Goal: Task Accomplishment & Management: Manage account settings

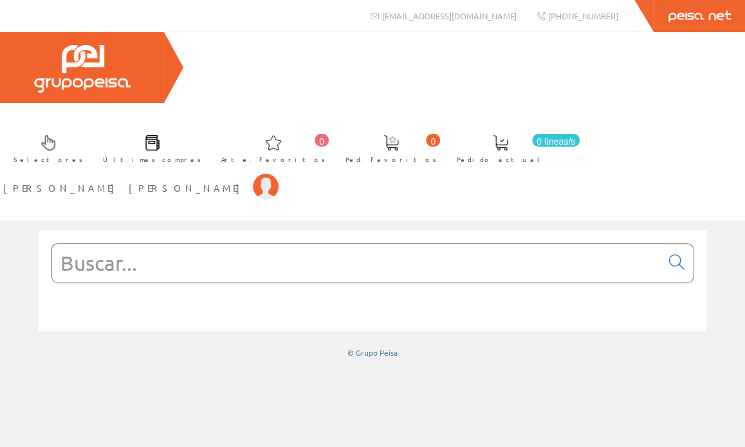
click at [160, 135] on span at bounding box center [152, 142] width 15 height 15
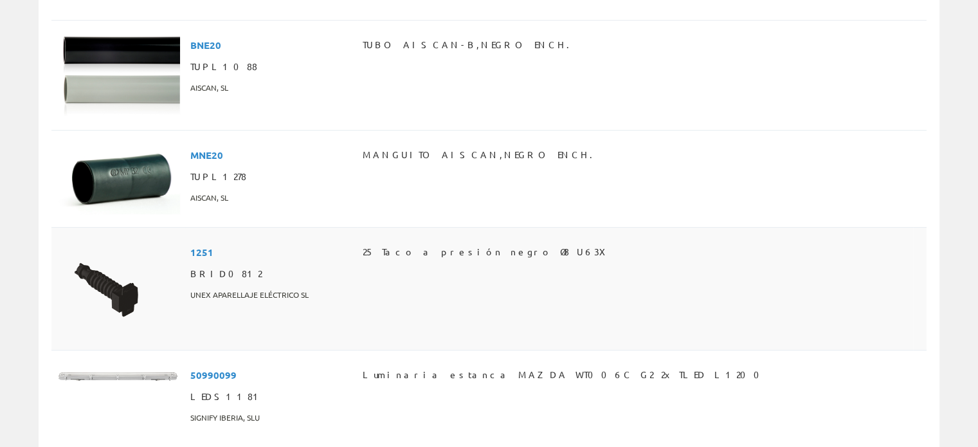
scroll to position [459, 0]
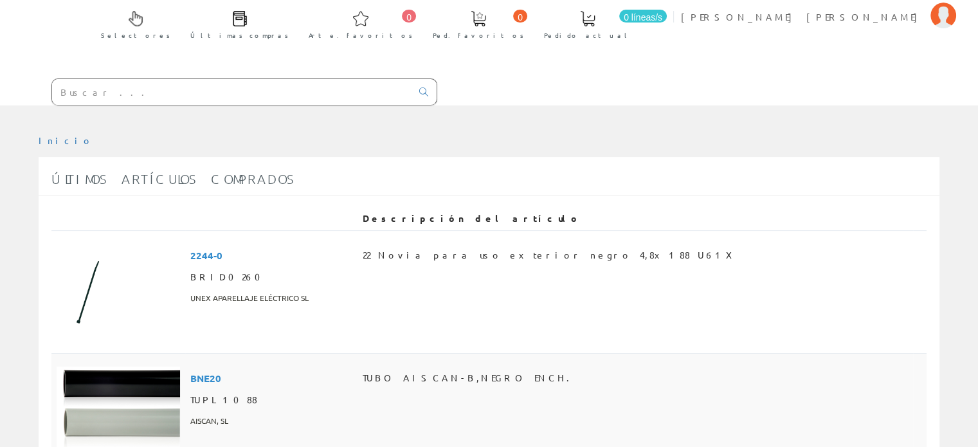
scroll to position [0, 0]
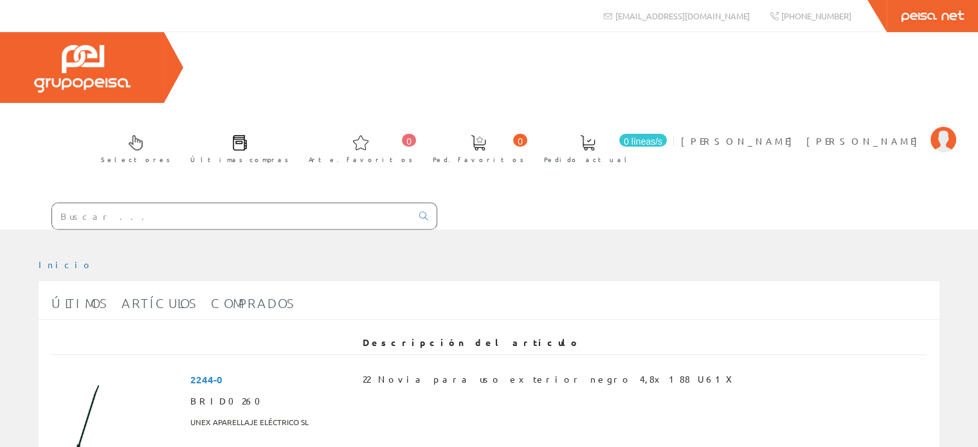
click at [248, 135] on span at bounding box center [239, 142] width 15 height 15
click at [143, 135] on span at bounding box center [135, 142] width 15 height 15
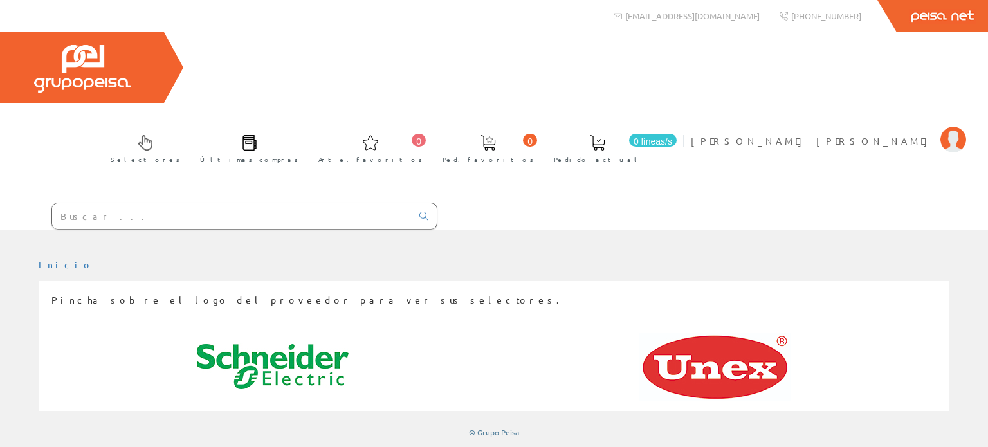
click at [98, 78] on img at bounding box center [82, 69] width 96 height 48
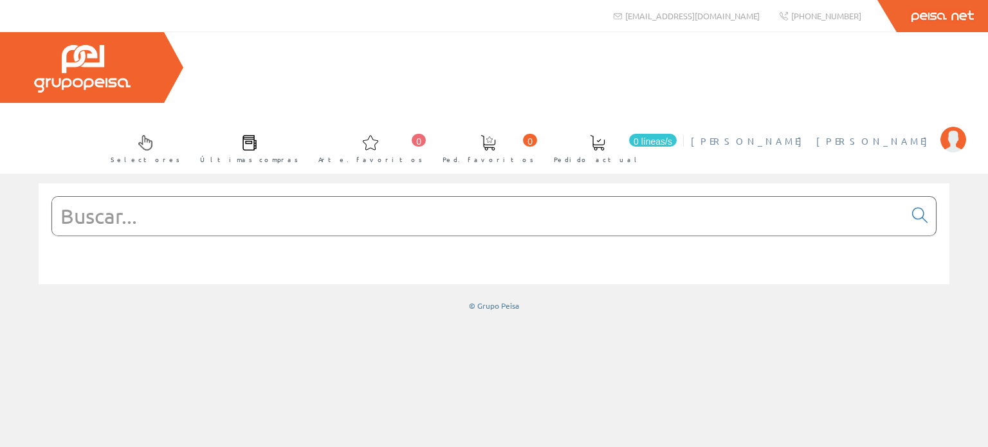
click at [954, 127] on img at bounding box center [954, 140] width 26 height 26
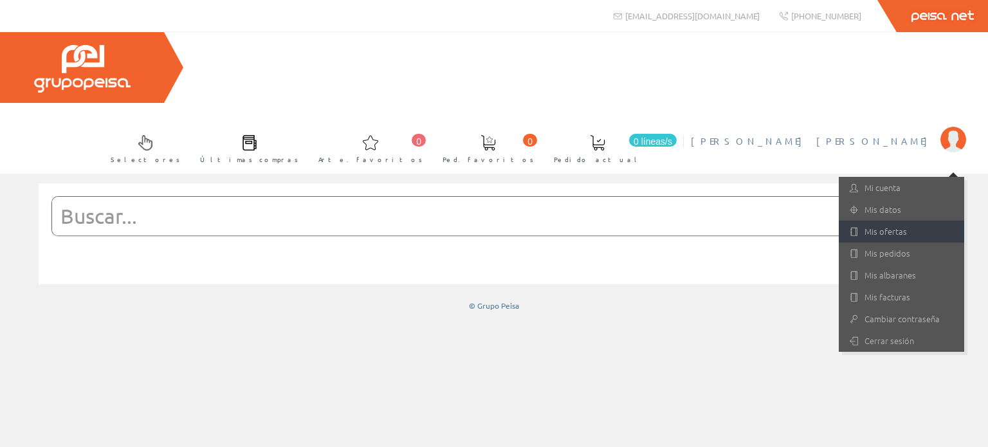
click at [879, 225] on font "Mis ofertas" at bounding box center [886, 231] width 42 height 12
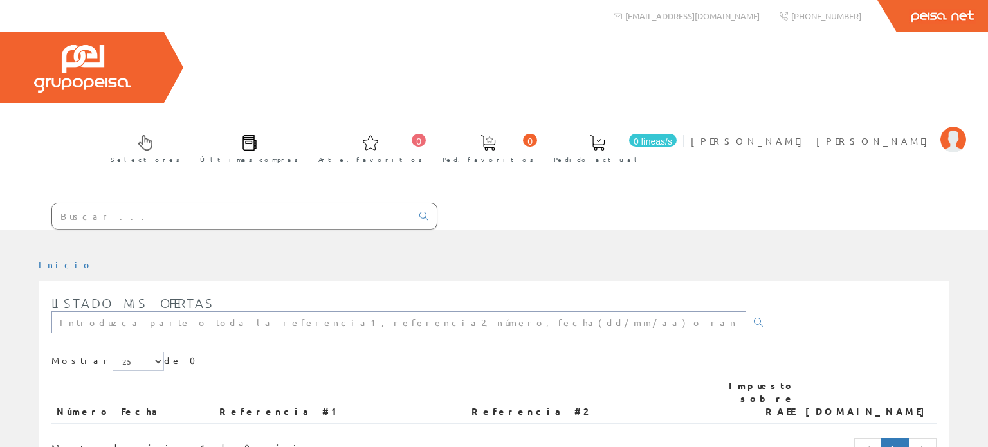
click at [542, 311] on input "text" at bounding box center [398, 322] width 695 height 22
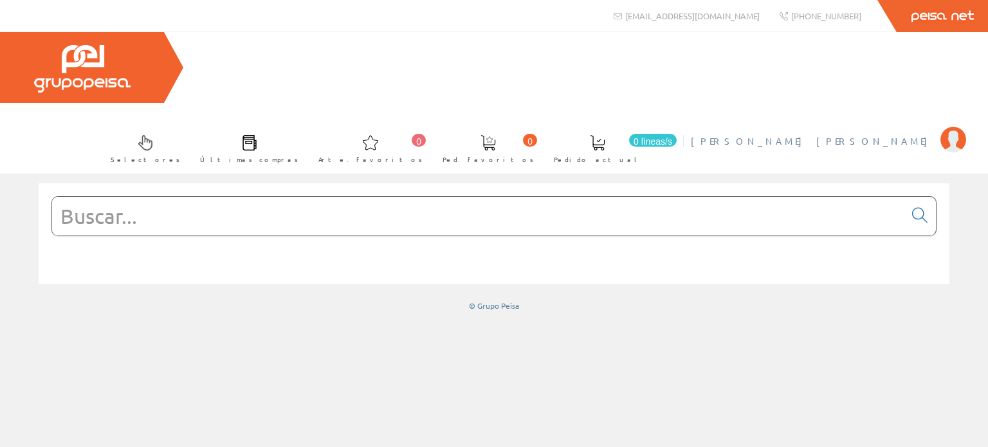
click at [954, 127] on img at bounding box center [954, 140] width 26 height 26
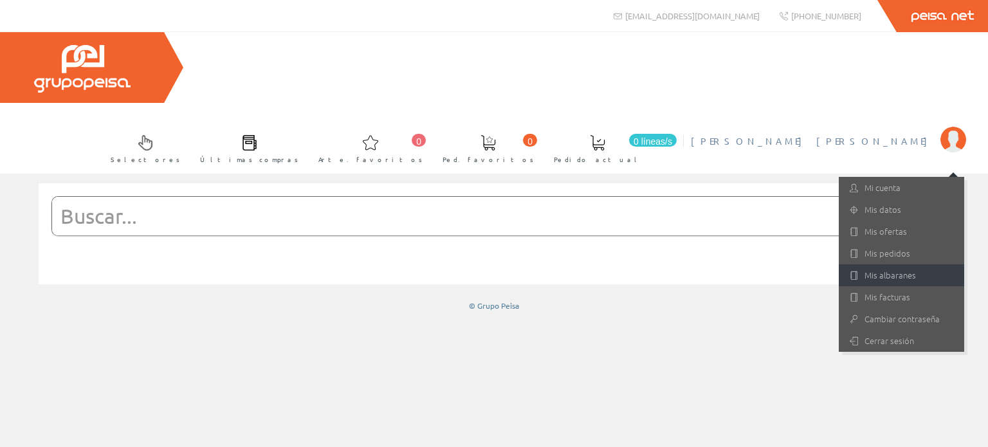
click at [883, 269] on font "Mis albaranes" at bounding box center [890, 275] width 51 height 12
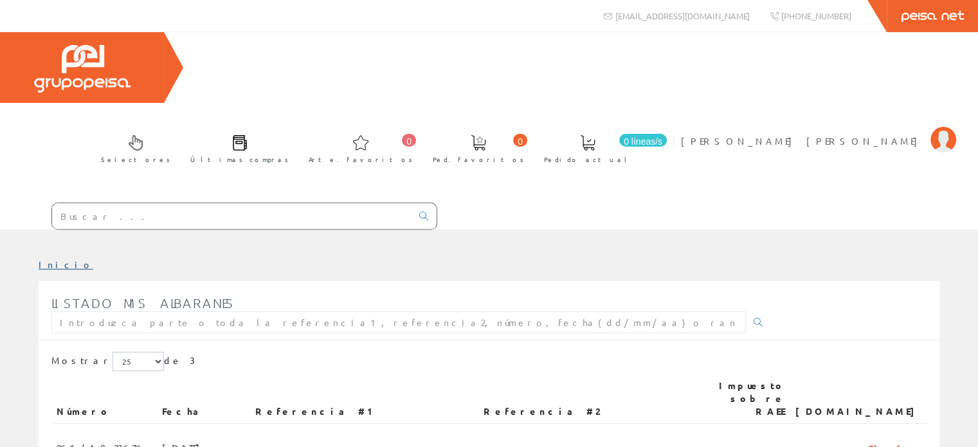
click at [50, 259] on font "Inicio" at bounding box center [66, 265] width 55 height 12
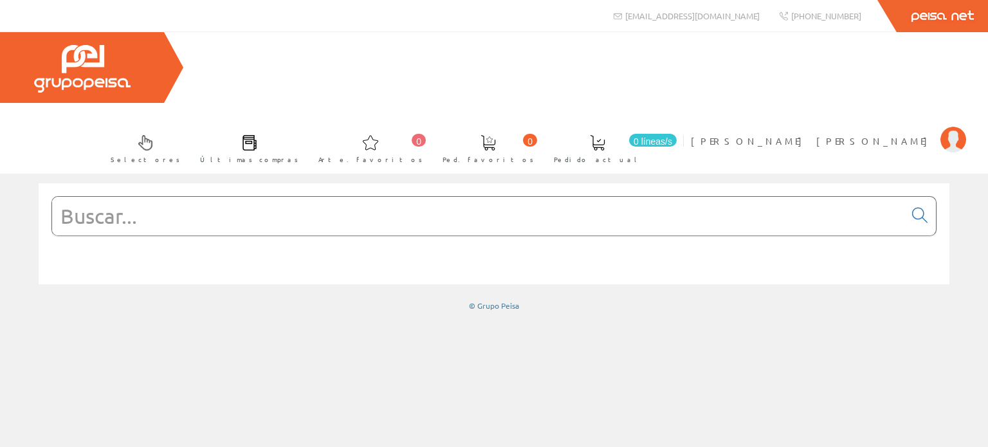
click at [305, 124] on link "Últimas compras" at bounding box center [246, 147] width 118 height 47
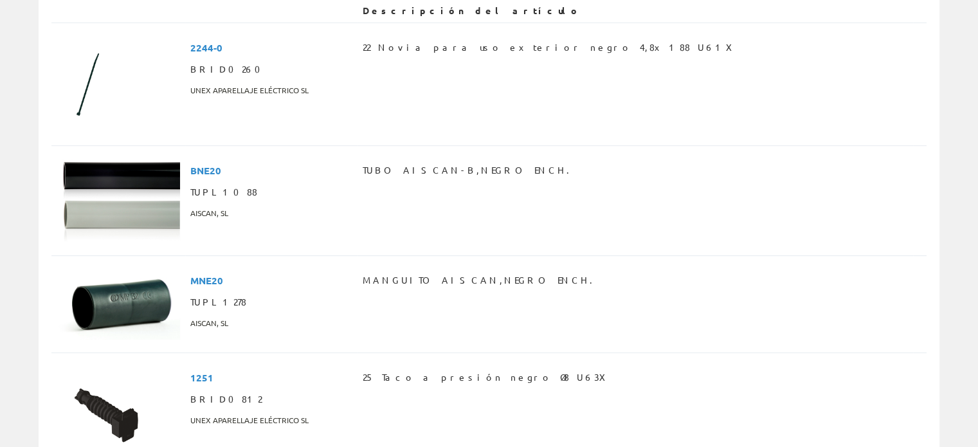
scroll to position [459, 0]
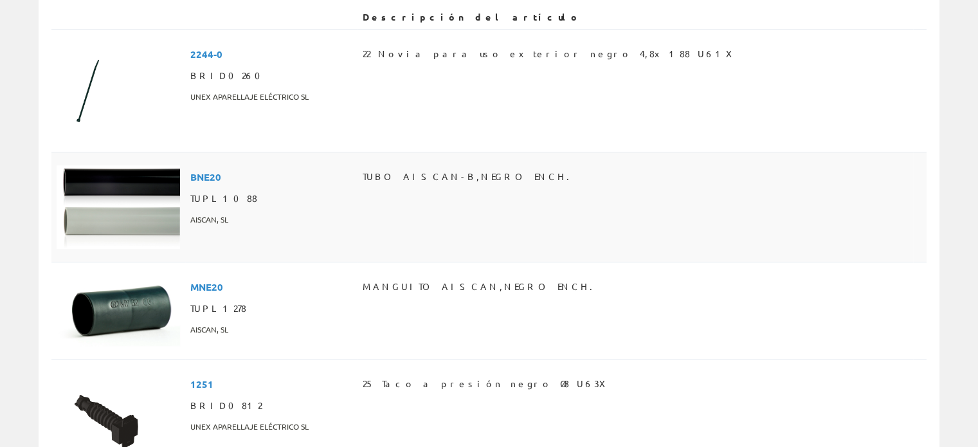
scroll to position [395, 0]
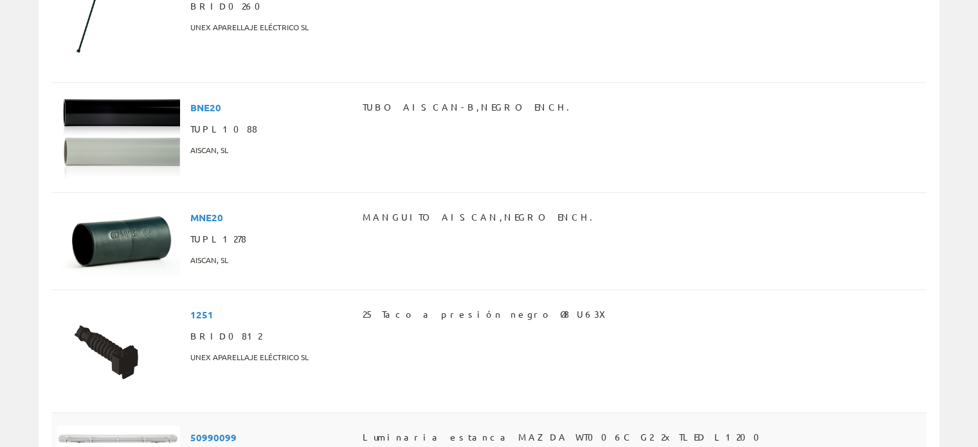
click at [210, 426] on span "50990099" at bounding box center [213, 437] width 46 height 22
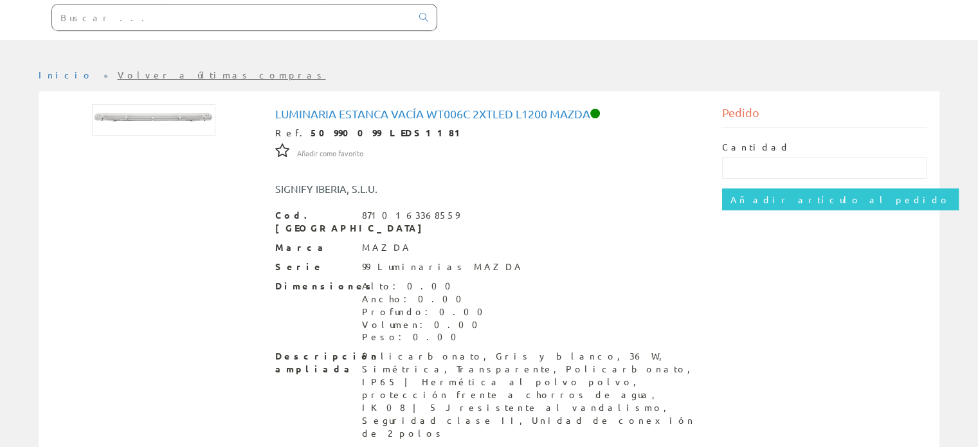
scroll to position [129, 0]
